Goal: Transaction & Acquisition: Obtain resource

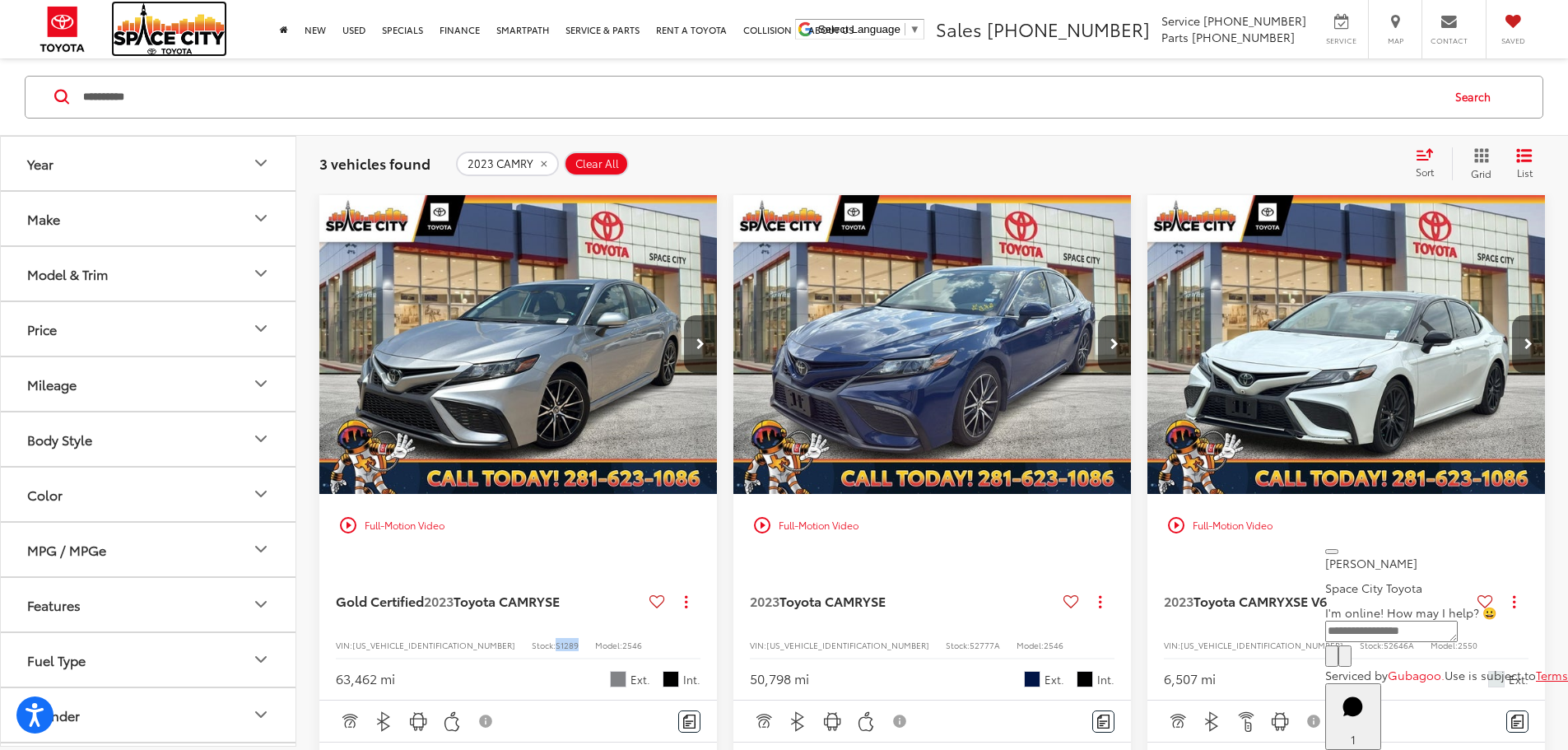
click at [166, 32] on img at bounding box center [169, 29] width 111 height 51
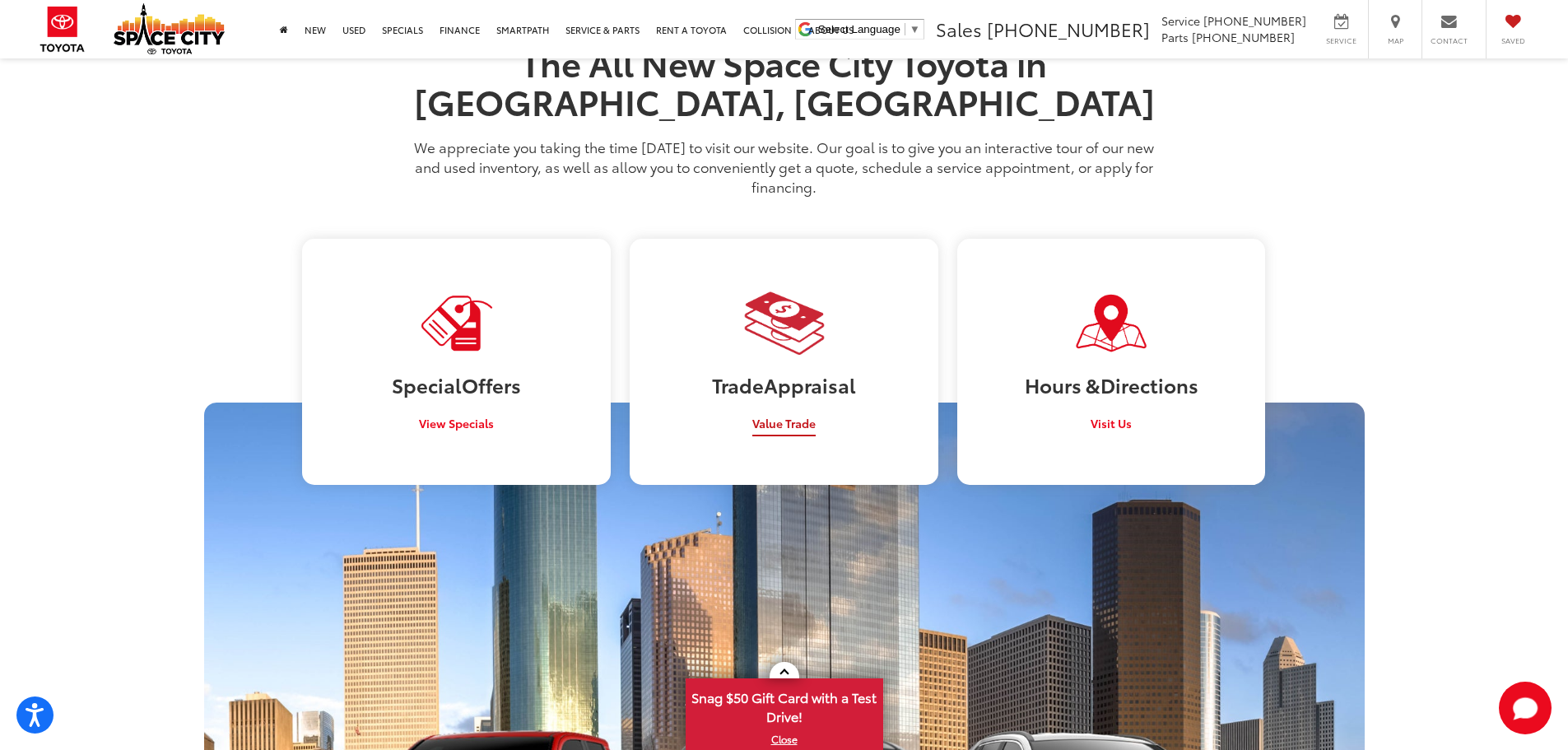
scroll to position [1379, 0]
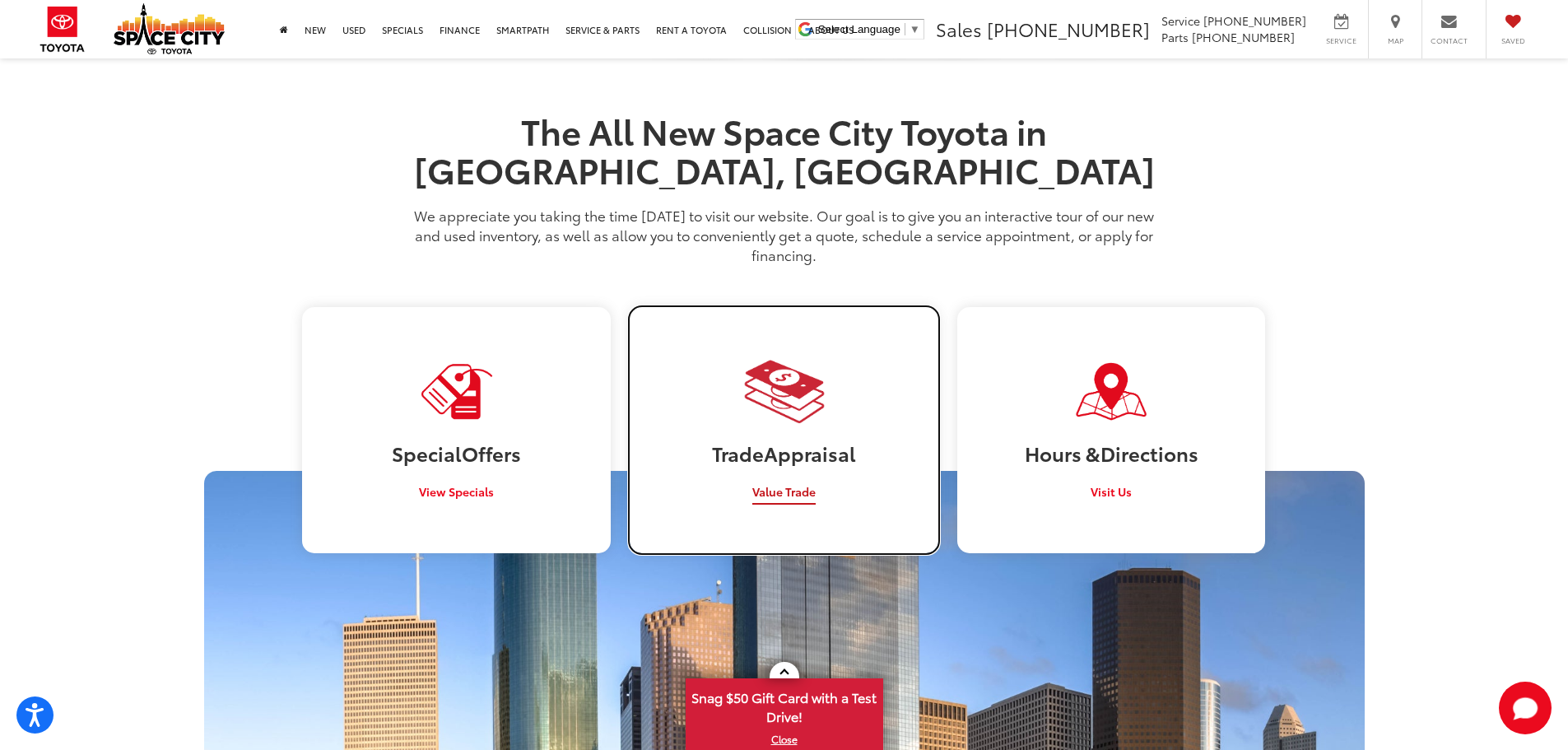
click at [795, 483] on span "Value Trade" at bounding box center [784, 491] width 63 height 17
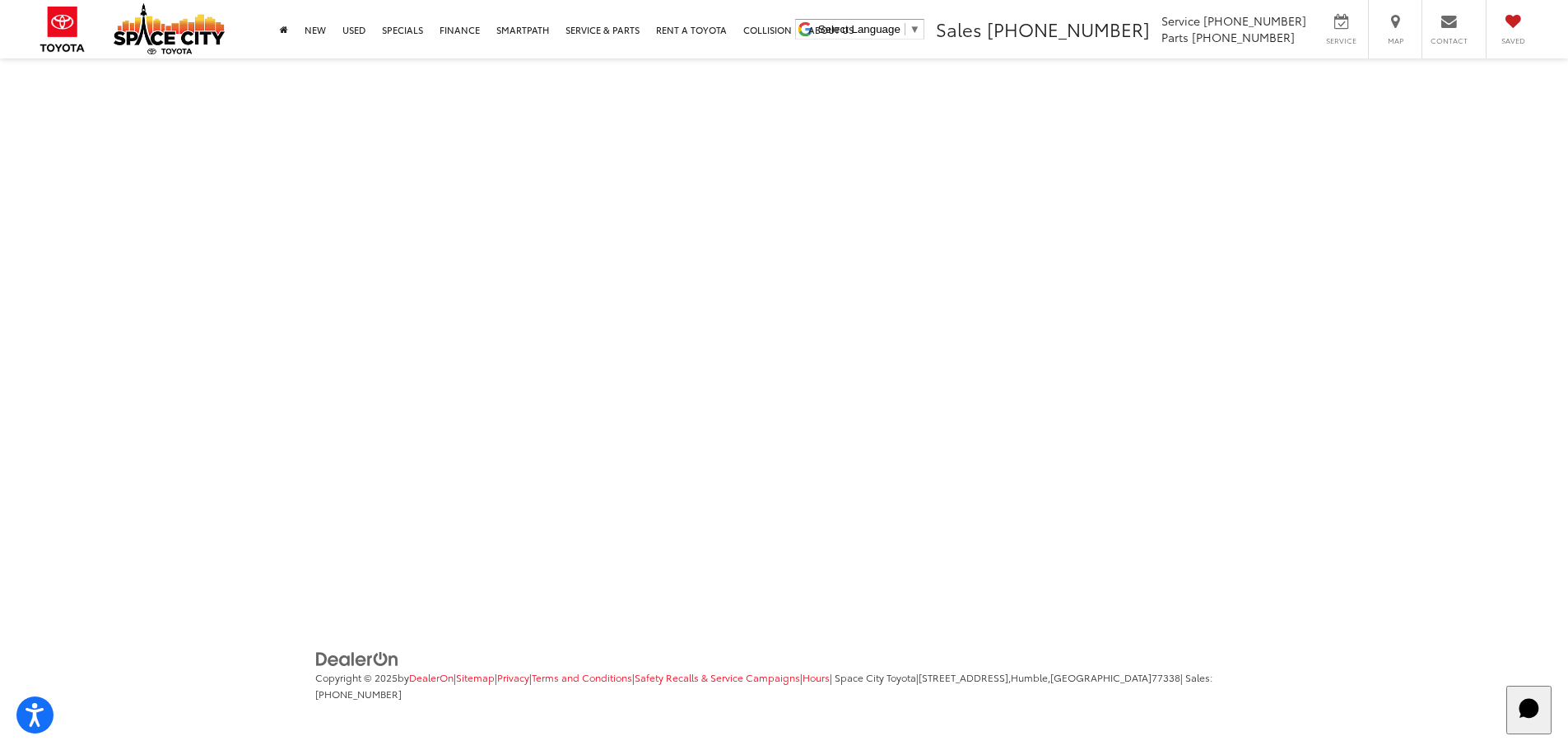
scroll to position [58, 0]
